Goal: Task Accomplishment & Management: Manage account settings

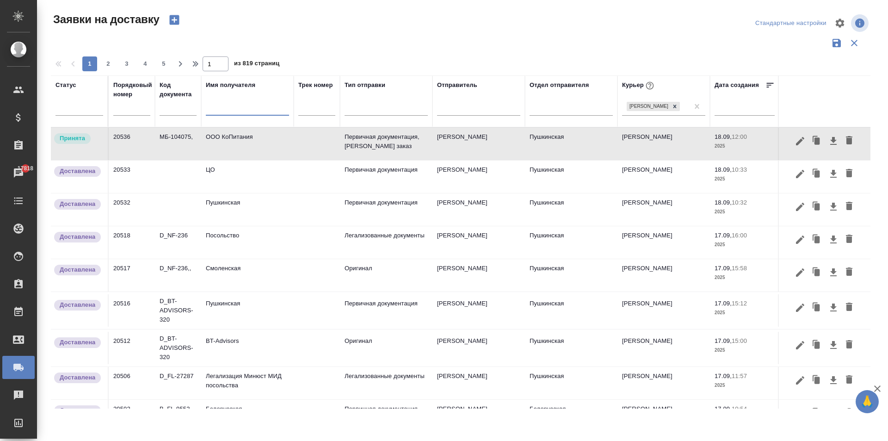
click at [226, 111] on input "text" at bounding box center [247, 110] width 83 height 12
type input "w"
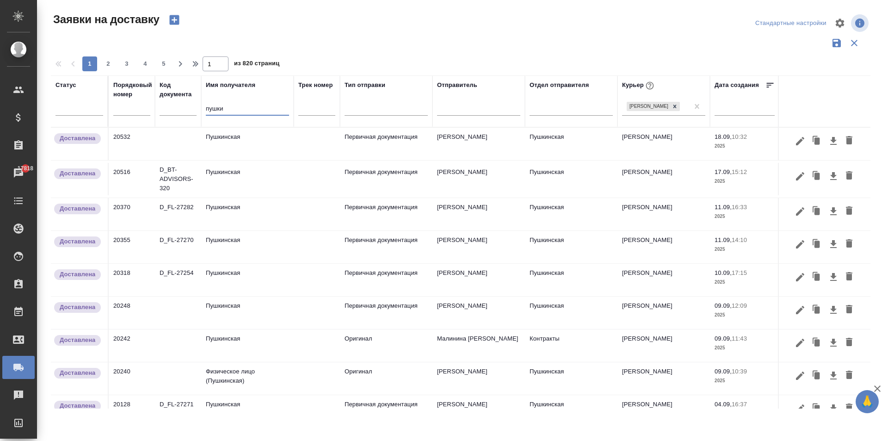
type input "пушки"
click at [199, 136] on td at bounding box center [178, 144] width 46 height 32
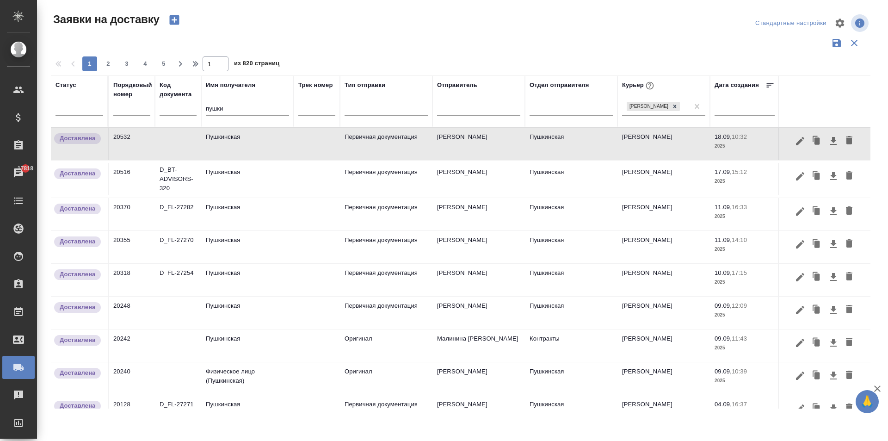
click at [235, 151] on td "Пушкинская" at bounding box center [247, 144] width 92 height 32
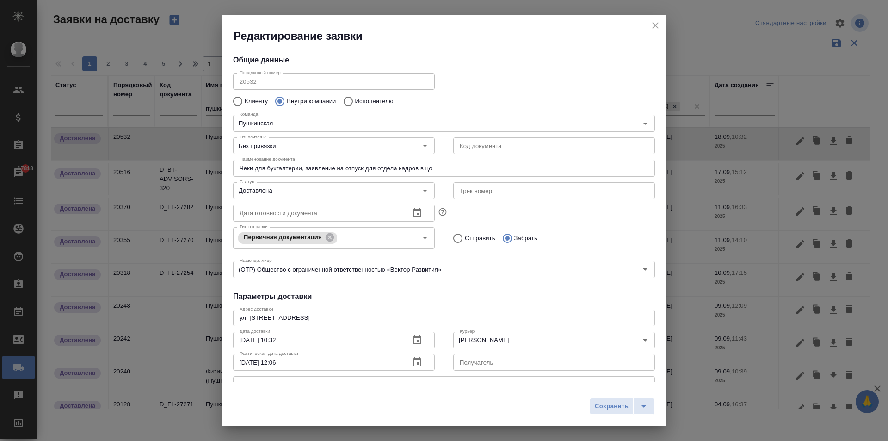
type input "[PERSON_NAME]"
click at [654, 23] on icon "close" at bounding box center [655, 25] width 11 height 11
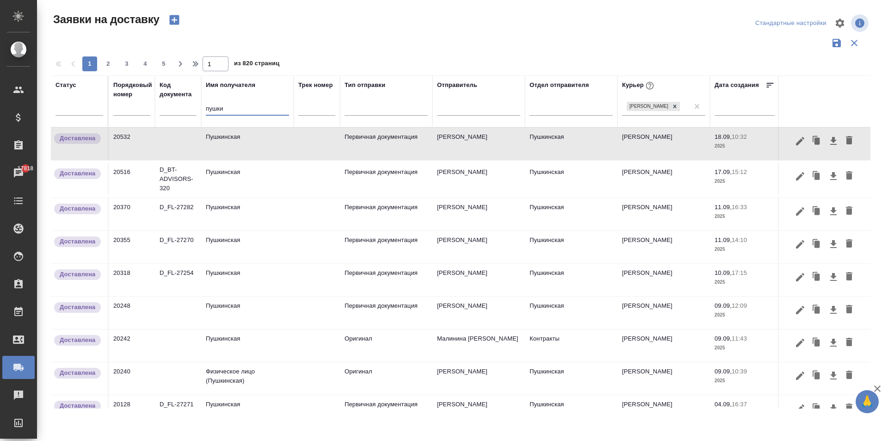
drag, startPoint x: 202, startPoint y: 111, endPoint x: 144, endPoint y: 108, distance: 58.4
click at [147, 114] on tr "Статус Порядковый номер Код документа Имя получателя пушки Трек номер Тип отпра…" at bounding box center [531, 101] width 960 height 52
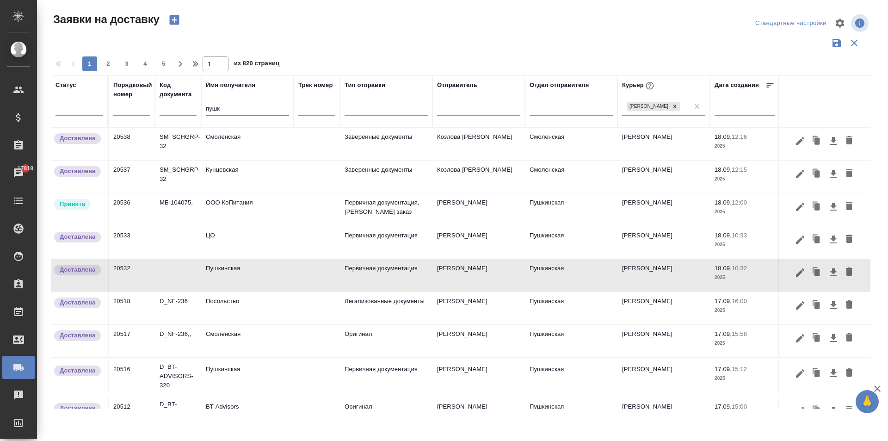
type input "пушки"
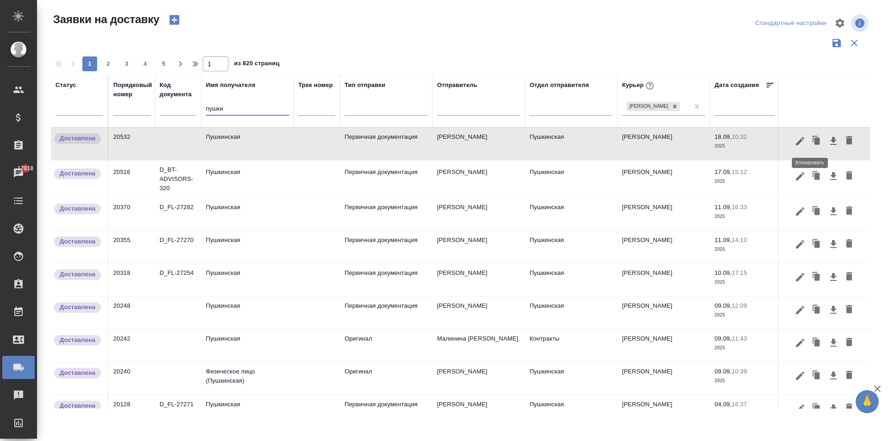
click at [814, 142] on icon "button" at bounding box center [817, 140] width 6 height 7
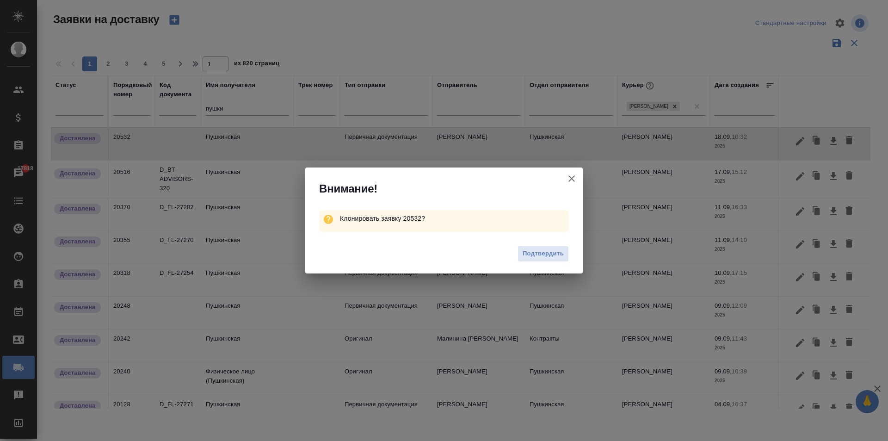
click at [549, 242] on div "Подтвердить" at bounding box center [443, 254] width 277 height 37
click at [546, 257] on span "Подтвердить" at bounding box center [543, 253] width 41 height 11
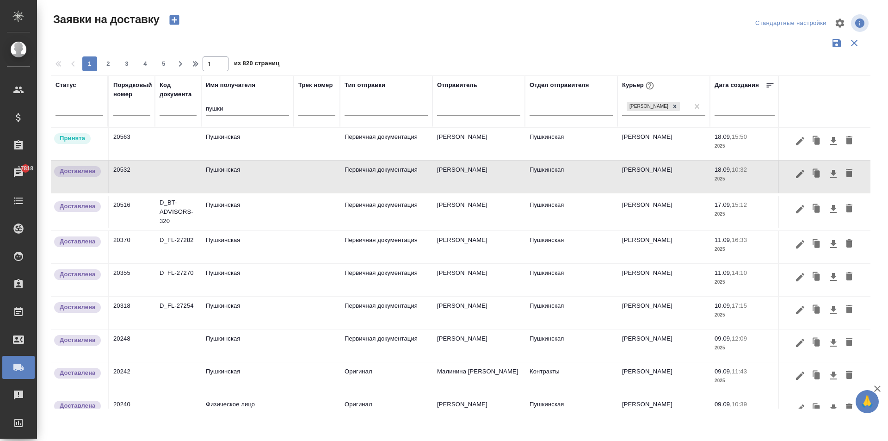
drag, startPoint x: 162, startPoint y: 109, endPoint x: 109, endPoint y: 109, distance: 53.2
click at [122, 109] on tr "Статус Порядковый номер Код документа Имя получателя пушки Трек номер Тип отпра…" at bounding box center [531, 101] width 960 height 52
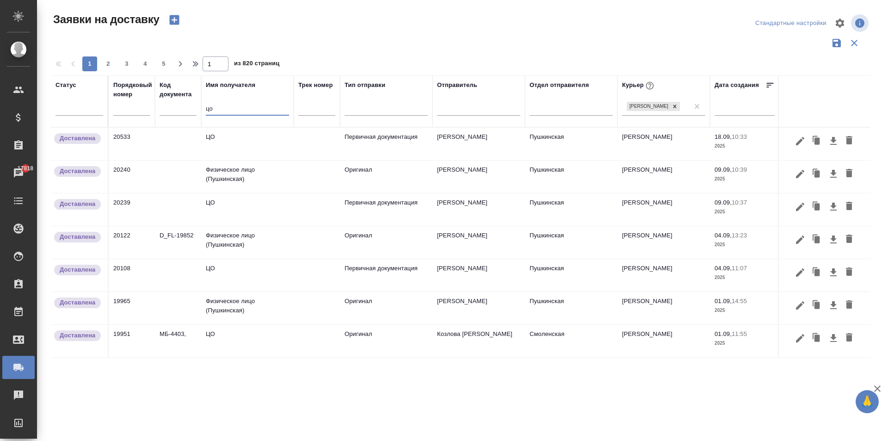
type input "цо"
click at [222, 149] on td "ЦО" at bounding box center [247, 144] width 92 height 32
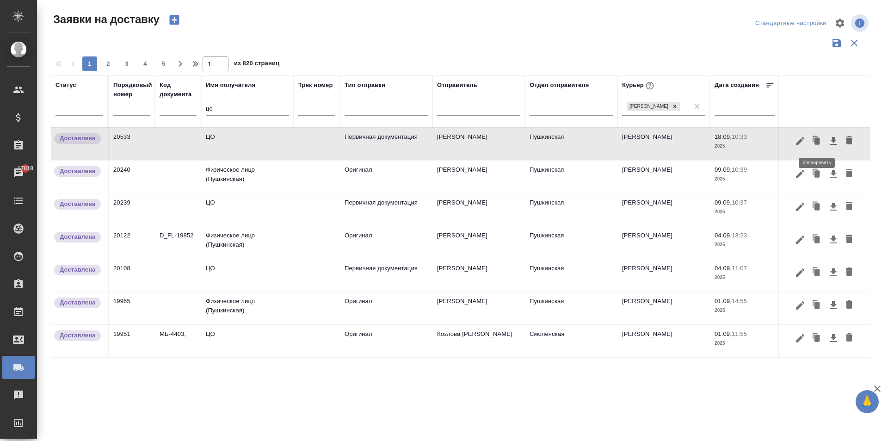
click at [814, 141] on icon "button" at bounding box center [817, 140] width 6 height 7
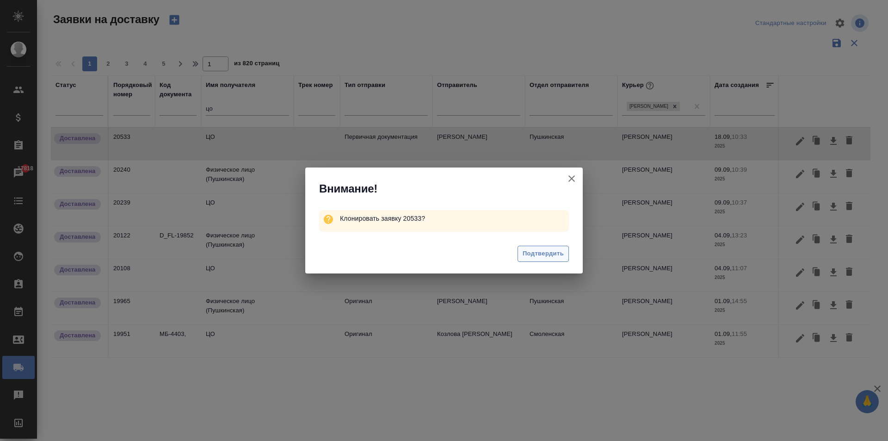
click at [536, 252] on span "Подтвердить" at bounding box center [543, 253] width 41 height 11
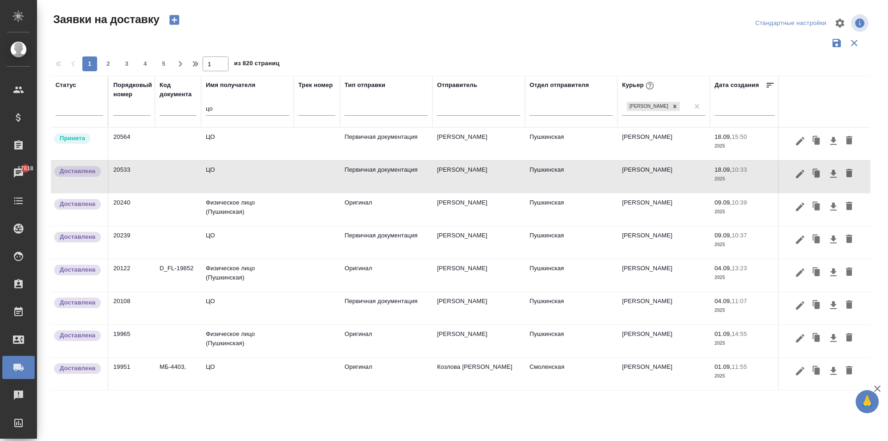
click at [203, 147] on td "ЦО" at bounding box center [247, 144] width 92 height 32
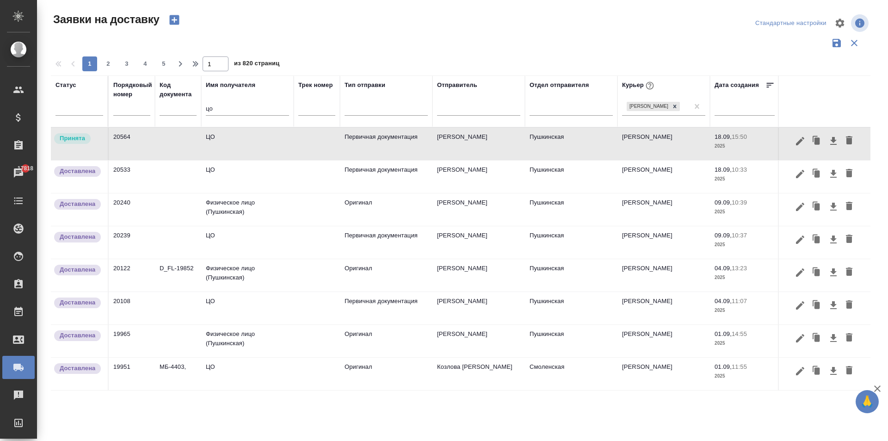
click at [203, 147] on td "ЦО" at bounding box center [247, 144] width 92 height 32
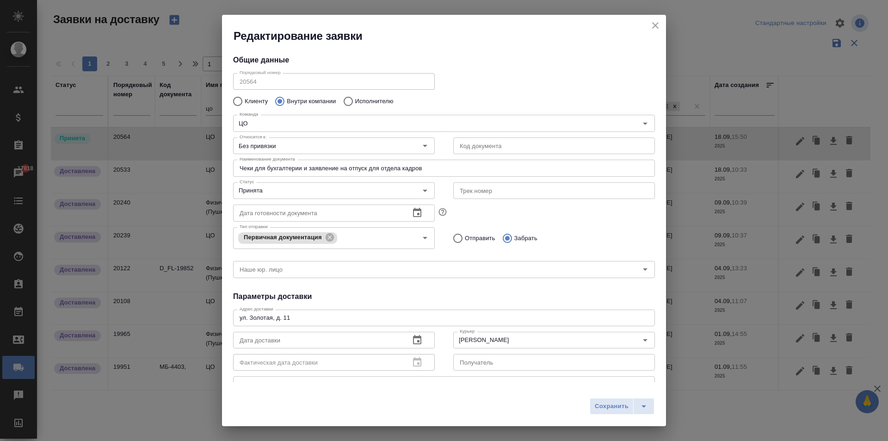
click at [295, 167] on input "Чеки для бухгалтерии и заявление на отпуск для отдела кадров" at bounding box center [444, 168] width 422 height 17
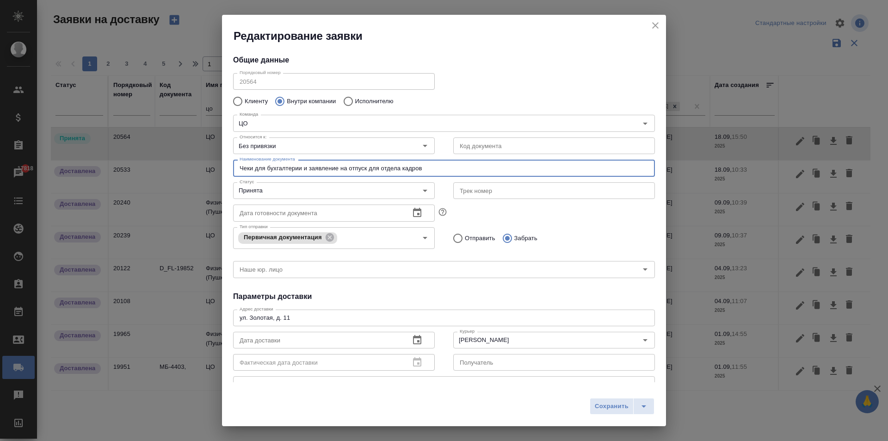
click at [313, 166] on input "Чеки для бухгалтерии и заявление на отпуск для отдела кадров" at bounding box center [444, 168] width 422 height 17
click at [253, 169] on input "Чеки для бухгалтерии и заявление на отпуск для отдела кадров" at bounding box center [444, 168] width 422 height 17
drag, startPoint x: 306, startPoint y: 168, endPoint x: 706, endPoint y: 172, distance: 400.0
click at [706, 172] on div "Редактирование заявки Общие данные Порядковый номер 20564 Порядковый номер Клие…" at bounding box center [444, 220] width 888 height 441
type input "Чек для бухгалтерии и документы для юридического отдела"
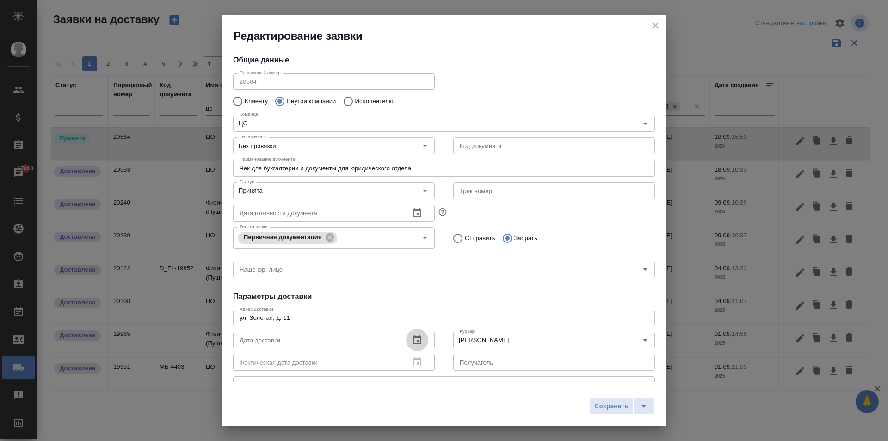
click at [419, 339] on icon "button" at bounding box center [417, 339] width 11 height 11
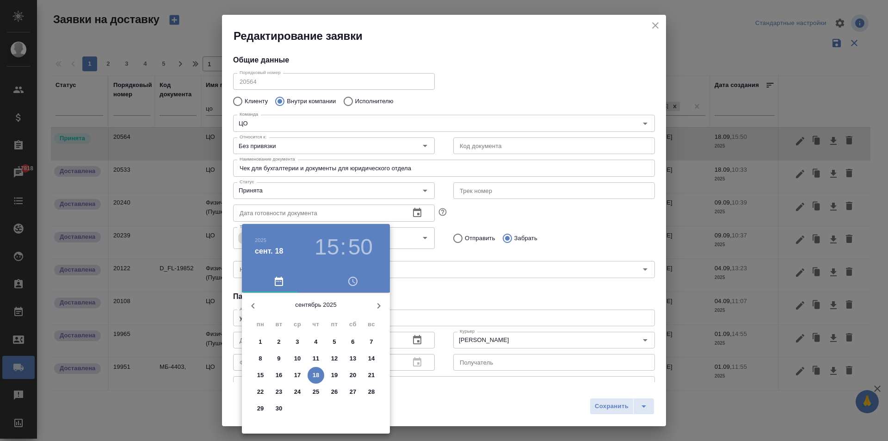
click at [315, 375] on p "18" at bounding box center [316, 374] width 7 height 9
type input "[DATE] 15:50"
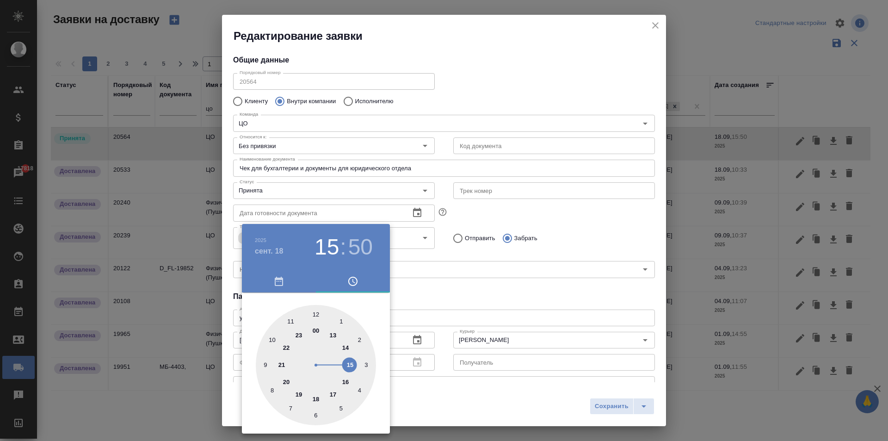
click at [488, 285] on div at bounding box center [444, 220] width 888 height 441
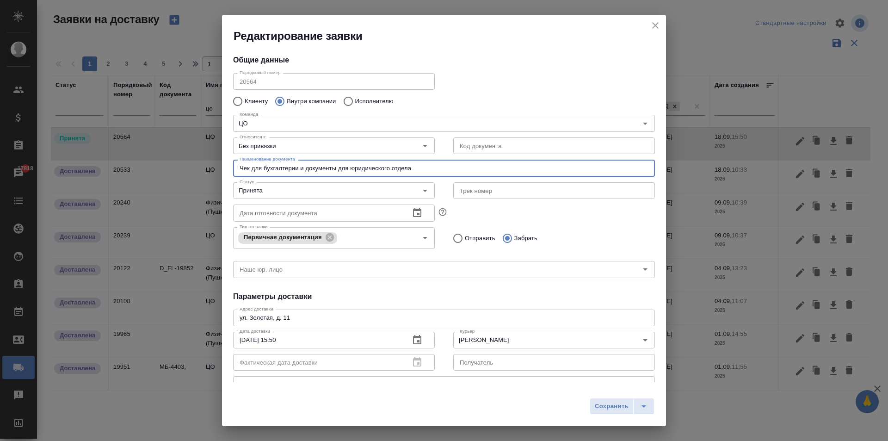
drag, startPoint x: 420, startPoint y: 171, endPoint x: 190, endPoint y: 164, distance: 230.0
click at [190, 164] on div "Редактирование заявки Общие данные Порядковый номер 20564 Порядковый номер Клие…" at bounding box center [444, 220] width 888 height 441
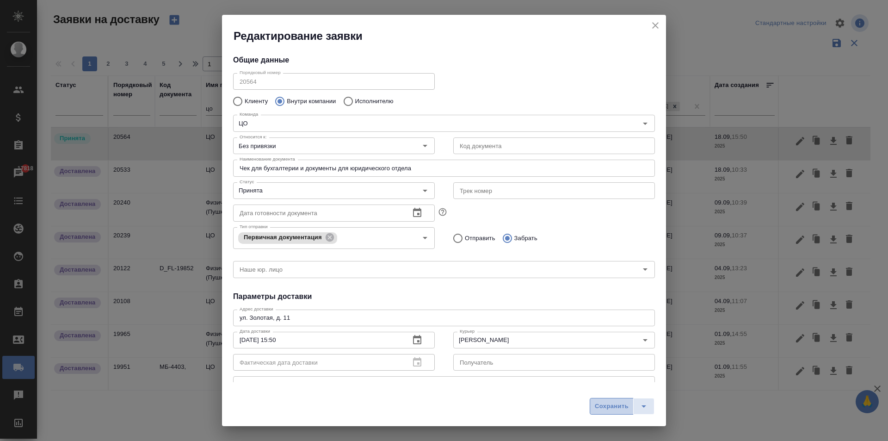
click at [612, 408] on span "Сохранить" at bounding box center [612, 406] width 34 height 11
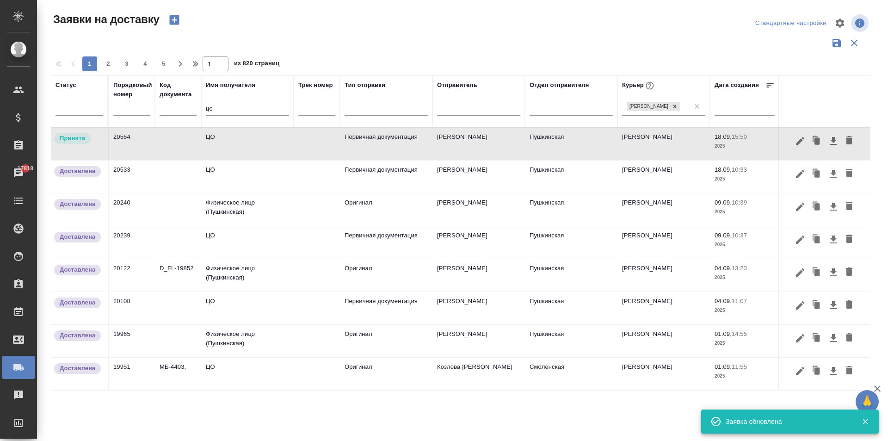
drag, startPoint x: 222, startPoint y: 114, endPoint x: 111, endPoint y: 99, distance: 112.0
click at [111, 99] on tr "Статус Порядковый номер Код документа Имя получателя цо Трек номер Тип отправки…" at bounding box center [531, 101] width 960 height 52
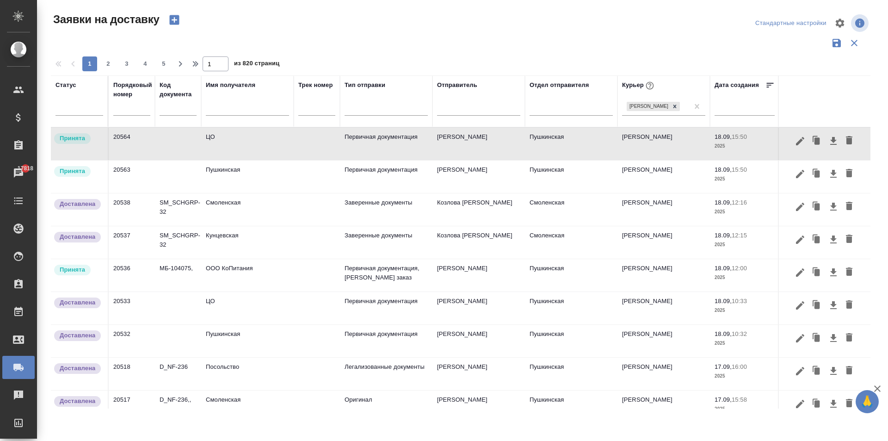
click at [236, 175] on td "Пушкинская" at bounding box center [247, 176] width 92 height 32
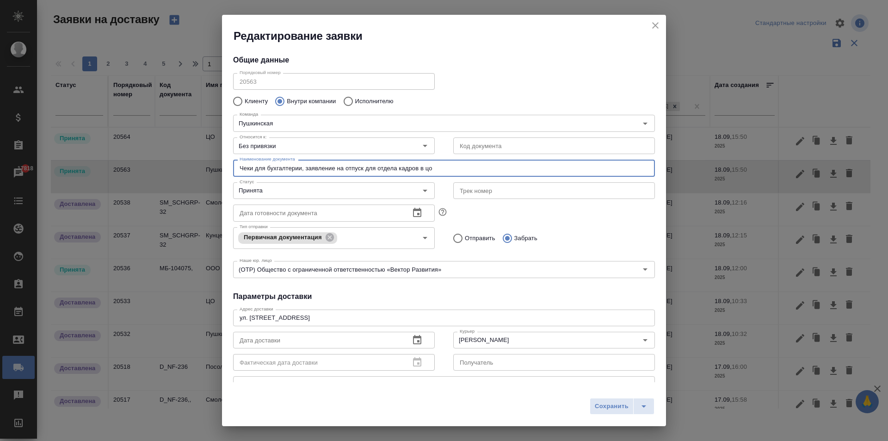
drag, startPoint x: 436, startPoint y: 169, endPoint x: 115, endPoint y: 152, distance: 320.9
click at [115, 152] on div "Редактирование заявки Общие данные Порядковый номер 20563 Порядковый номер Клие…" at bounding box center [444, 220] width 888 height 441
paste input "для бухгалтерии и документы для юридического отдела"
type input "Чек для бухгалтерии и документы для юридического отдела"
click at [454, 238] on input "Отправить" at bounding box center [456, 237] width 17 height 19
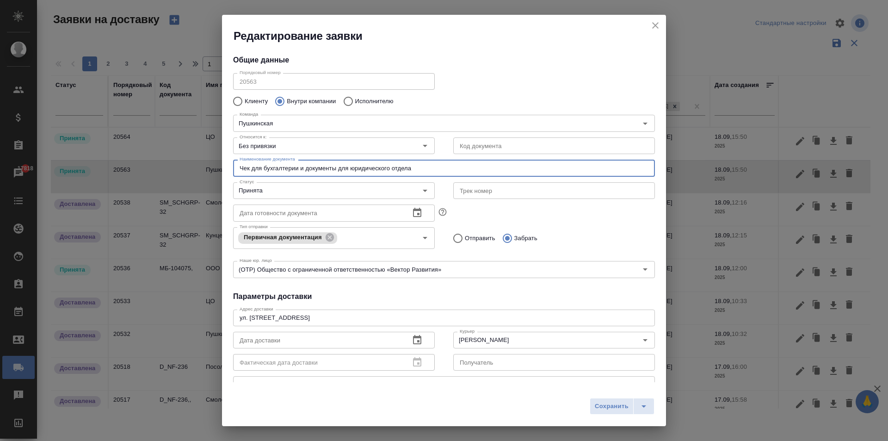
radio input "true"
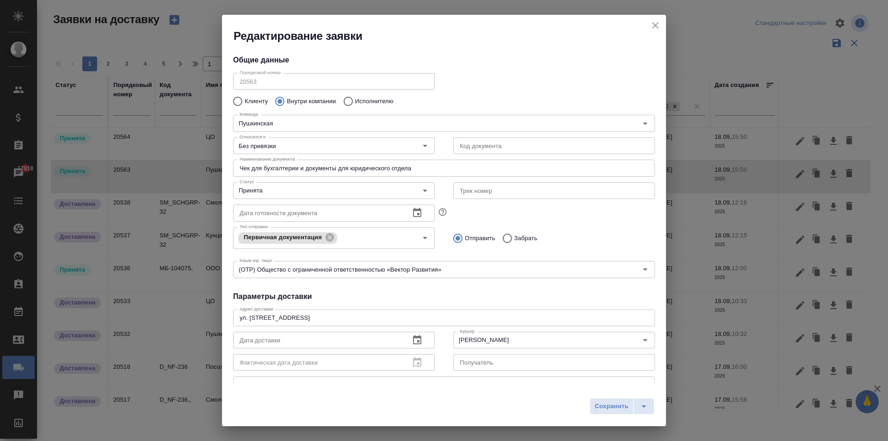
click at [511, 238] on input "Забрать" at bounding box center [506, 237] width 17 height 19
radio input "true"
click at [419, 338] on icon "button" at bounding box center [417, 339] width 11 height 11
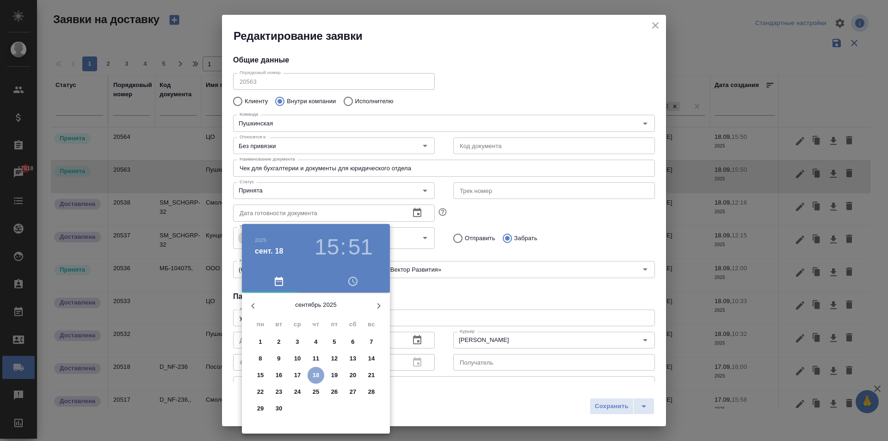
click at [319, 374] on p "18" at bounding box center [316, 374] width 7 height 9
type input "[DATE] 15:51"
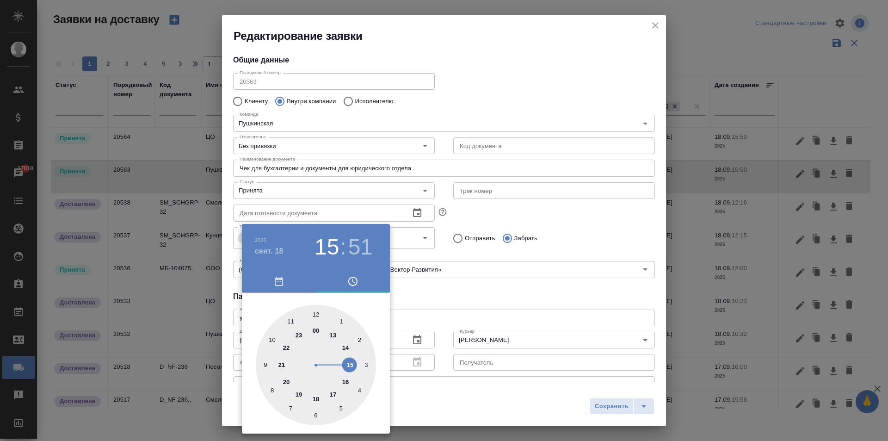
click at [521, 320] on div at bounding box center [444, 220] width 888 height 441
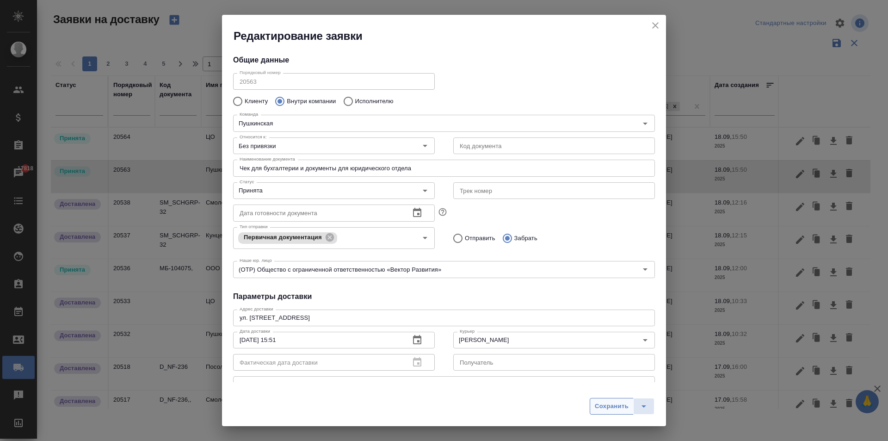
click at [616, 411] on span "Сохранить" at bounding box center [612, 406] width 34 height 11
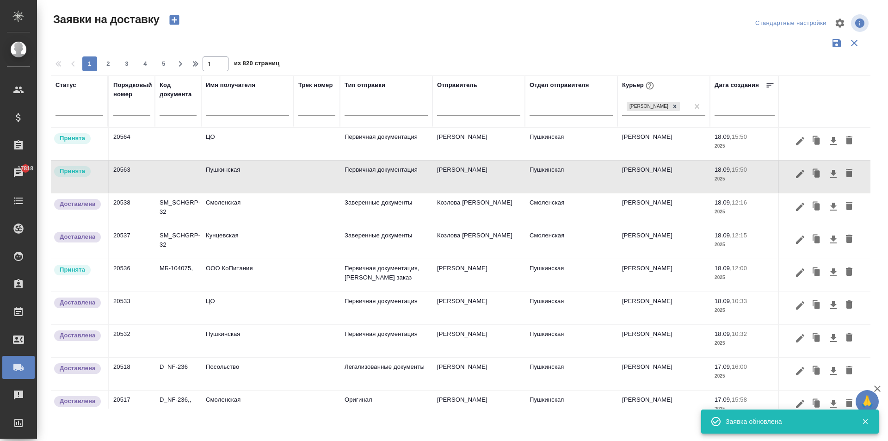
click at [231, 136] on td "ЦО" at bounding box center [247, 144] width 92 height 32
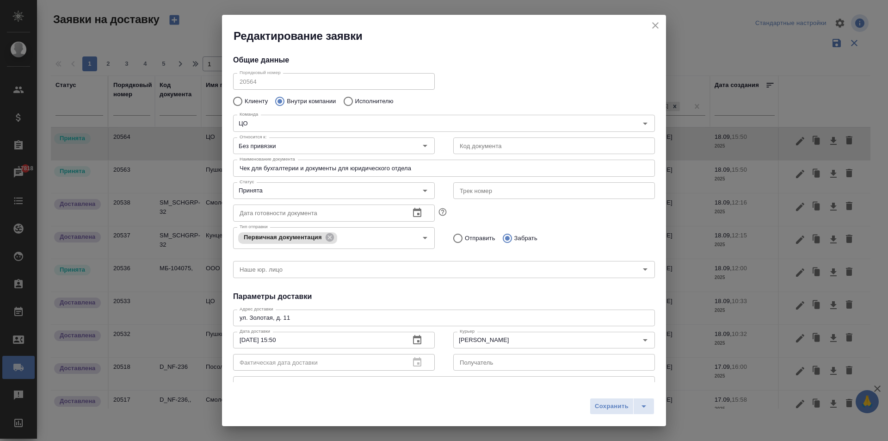
click at [461, 240] on input "Отправить" at bounding box center [456, 237] width 17 height 19
radio input "true"
click at [599, 406] on span "Сохранить" at bounding box center [612, 406] width 34 height 11
